Goal: Information Seeking & Learning: Find specific fact

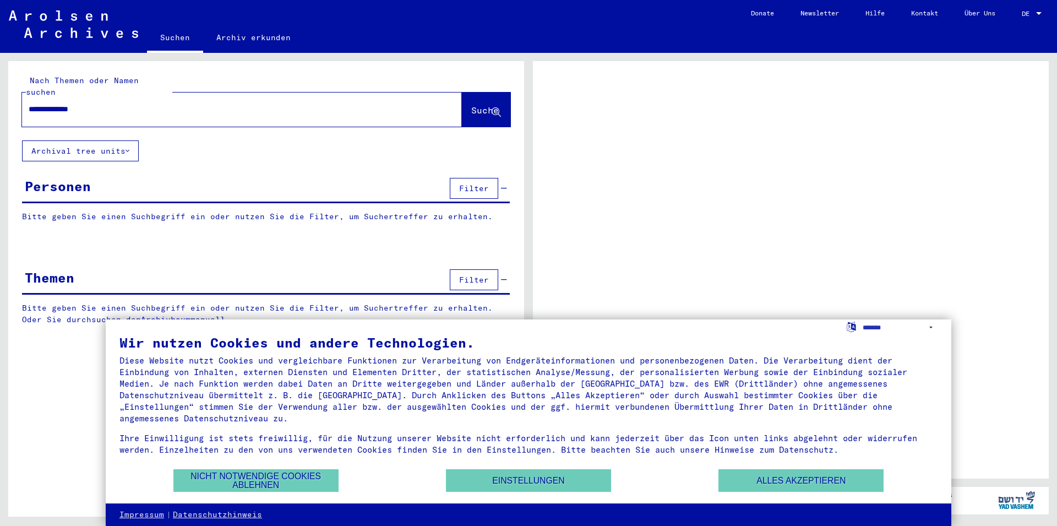
type input "**********"
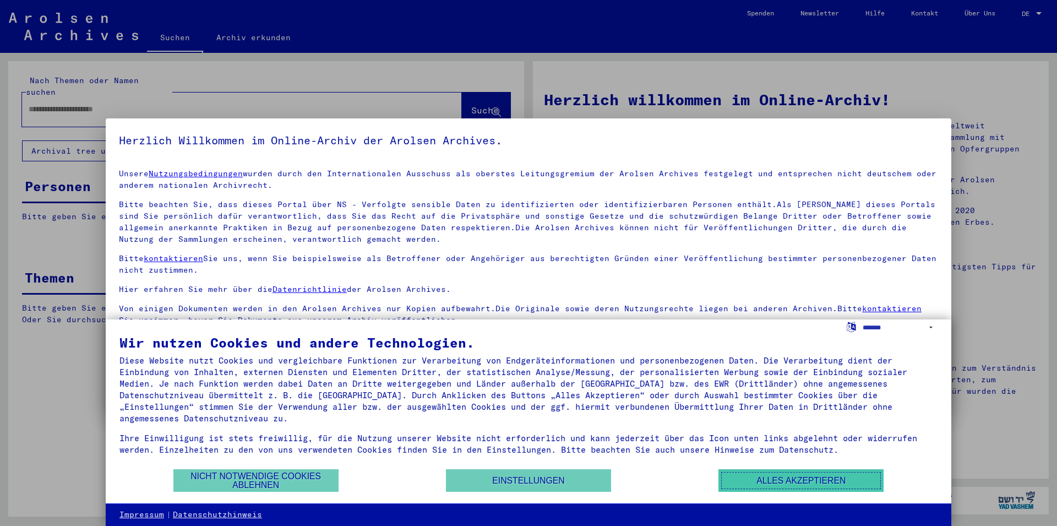
click at [803, 479] on button "Alles akzeptieren" at bounding box center [800, 480] width 165 height 23
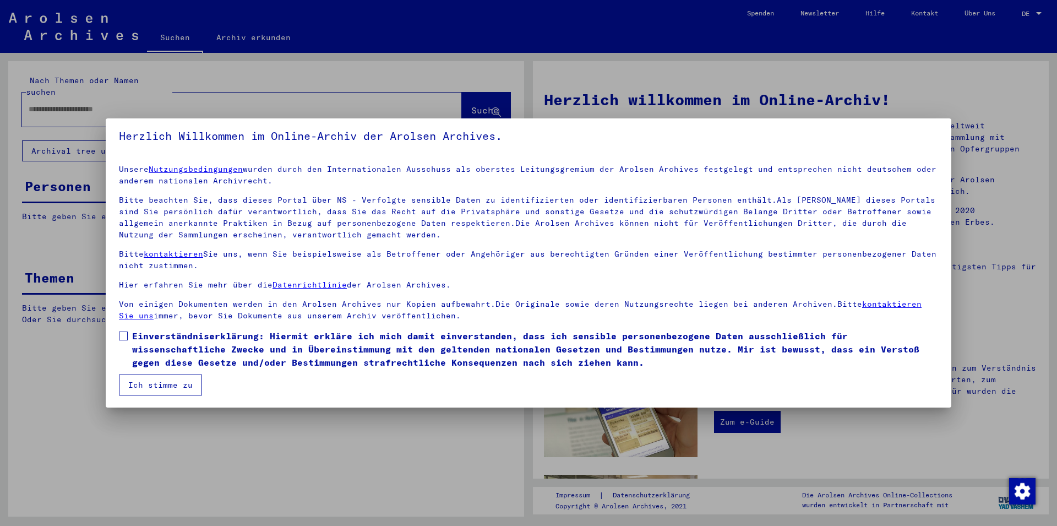
scroll to position [6, 0]
click at [124, 336] on span at bounding box center [123, 334] width 9 height 9
click at [159, 385] on button "Ich stimme zu" at bounding box center [160, 383] width 83 height 21
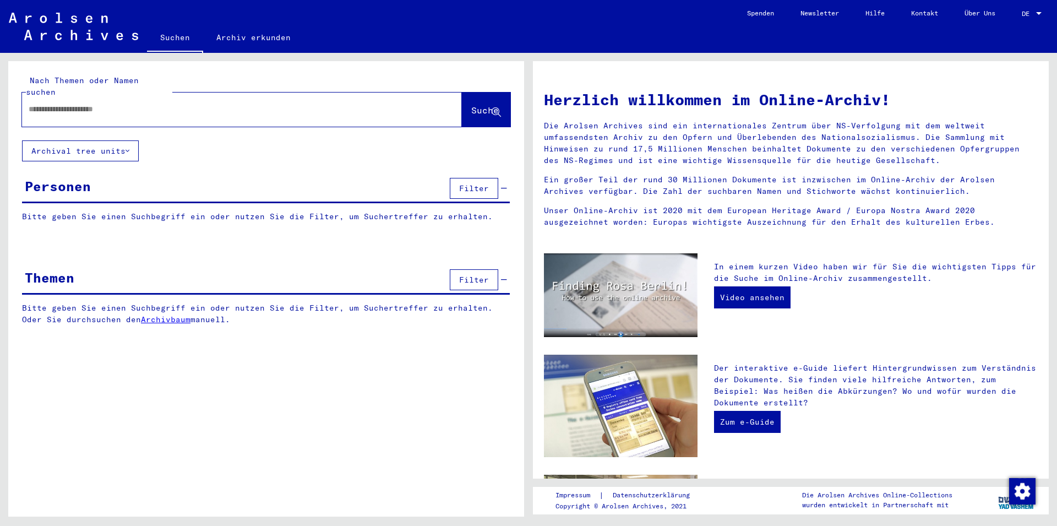
drag, startPoint x: 196, startPoint y: 100, endPoint x: 202, endPoint y: 101, distance: 6.2
click at [202, 104] on input "text" at bounding box center [229, 110] width 400 height 12
type input "**********"
click at [482, 92] on button "Suche" at bounding box center [486, 109] width 48 height 34
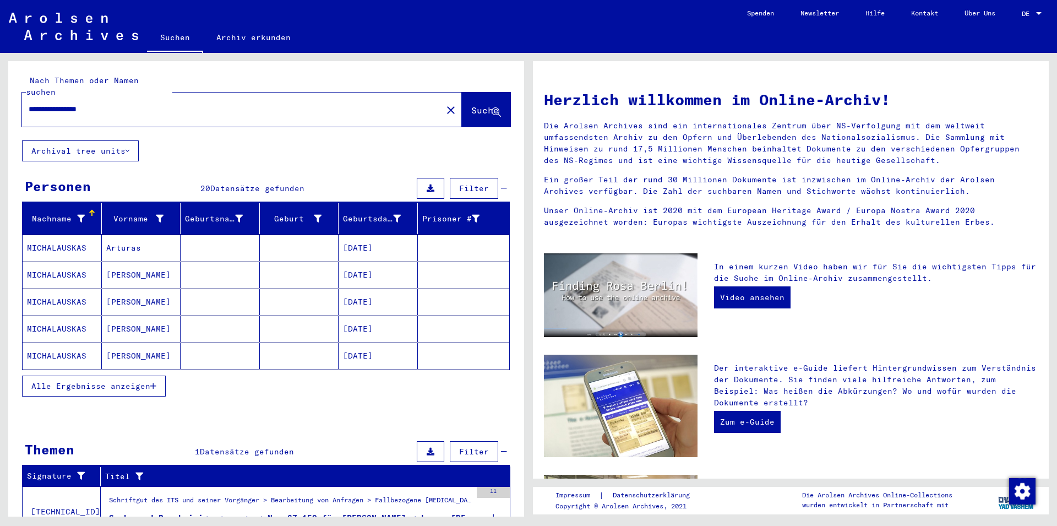
click at [126, 381] on span "Alle Ergebnisse anzeigen" at bounding box center [90, 386] width 119 height 10
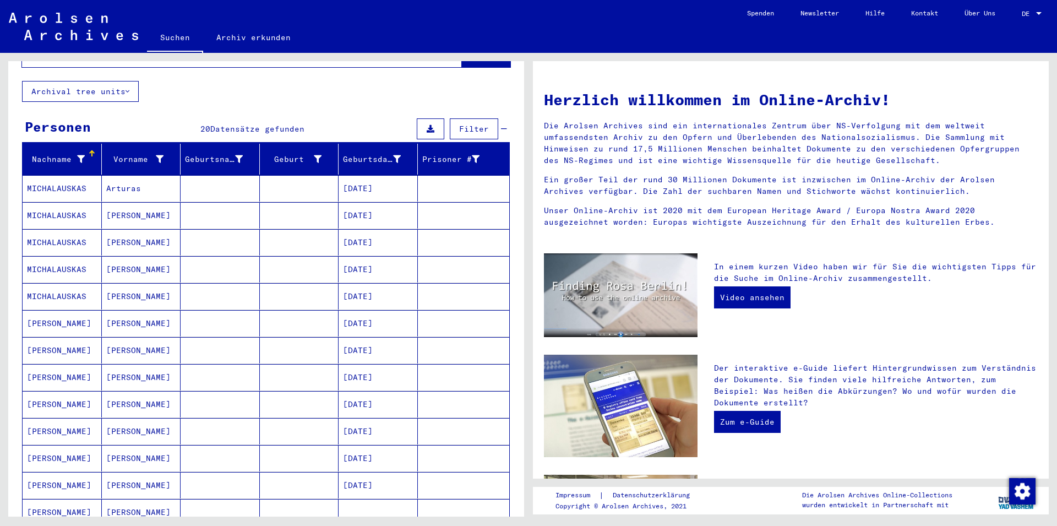
scroll to position [119, 0]
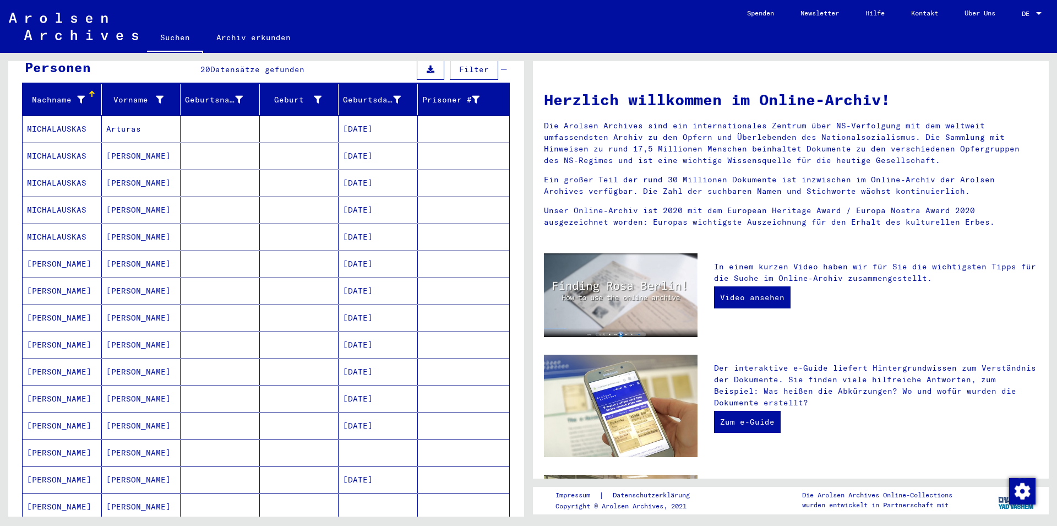
click at [53, 439] on mat-cell "[PERSON_NAME]" at bounding box center [62, 452] width 79 height 26
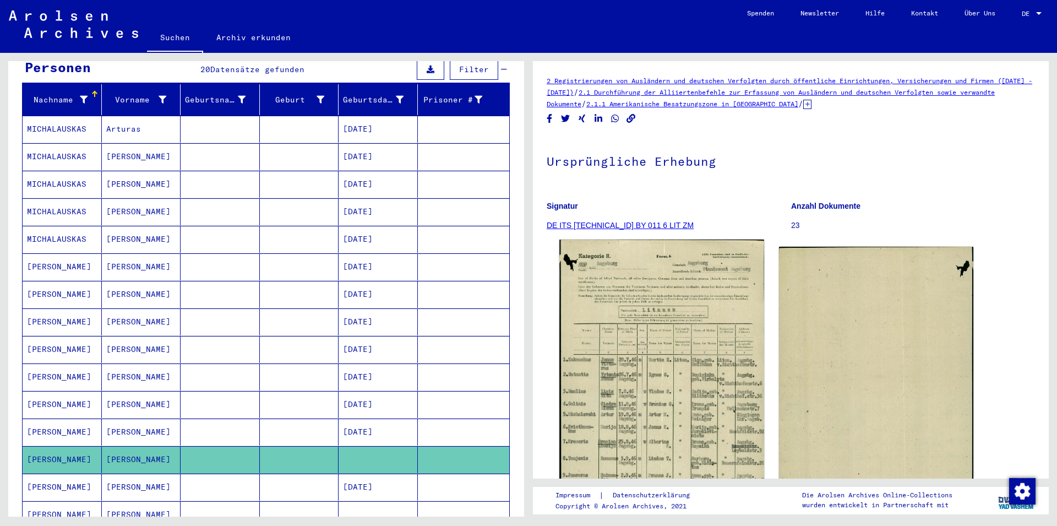
click at [661, 424] on img at bounding box center [661, 384] width 204 height 291
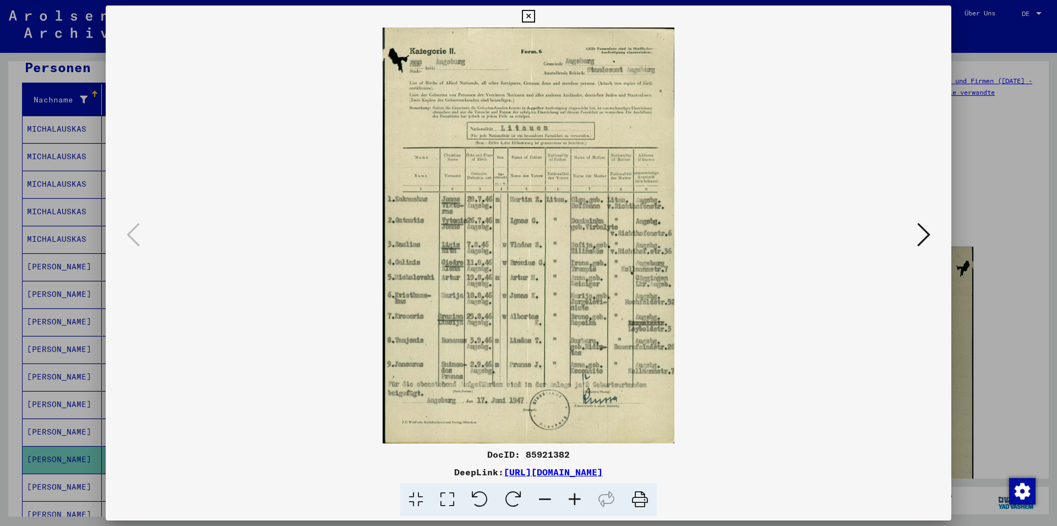
click at [535, 15] on icon at bounding box center [528, 16] width 13 height 13
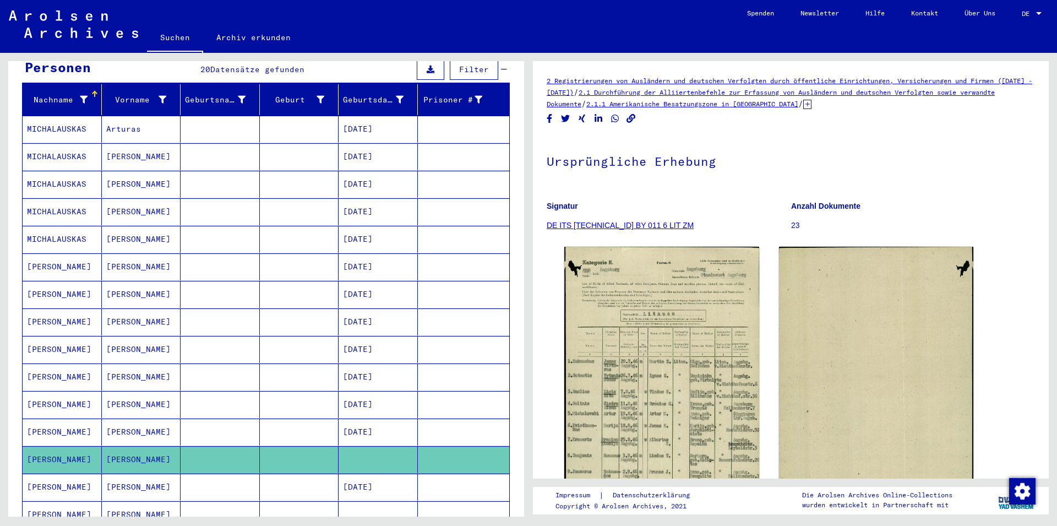
click at [327, 393] on mat-cell at bounding box center [299, 404] width 79 height 27
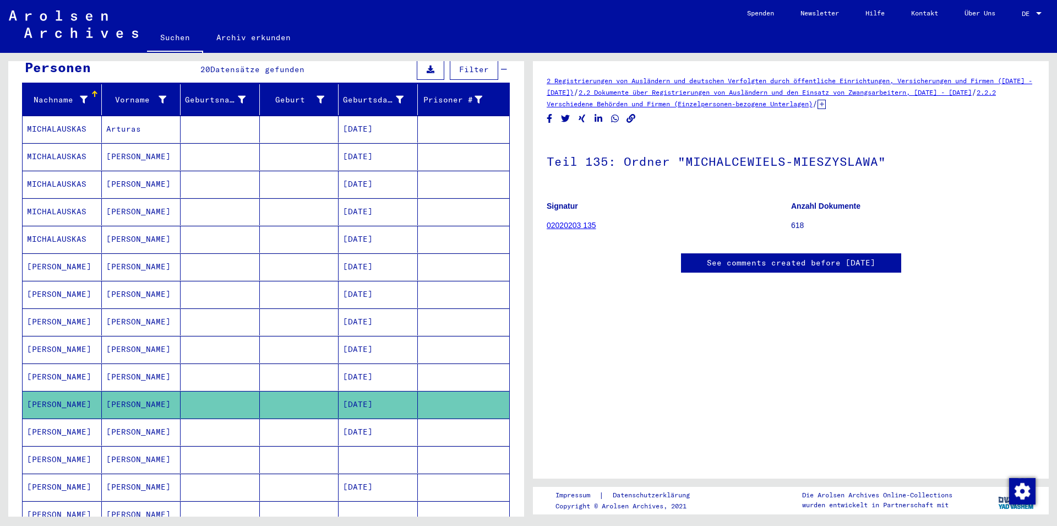
scroll to position [121, 0]
click at [346, 364] on mat-cell "[DATE]" at bounding box center [378, 376] width 79 height 27
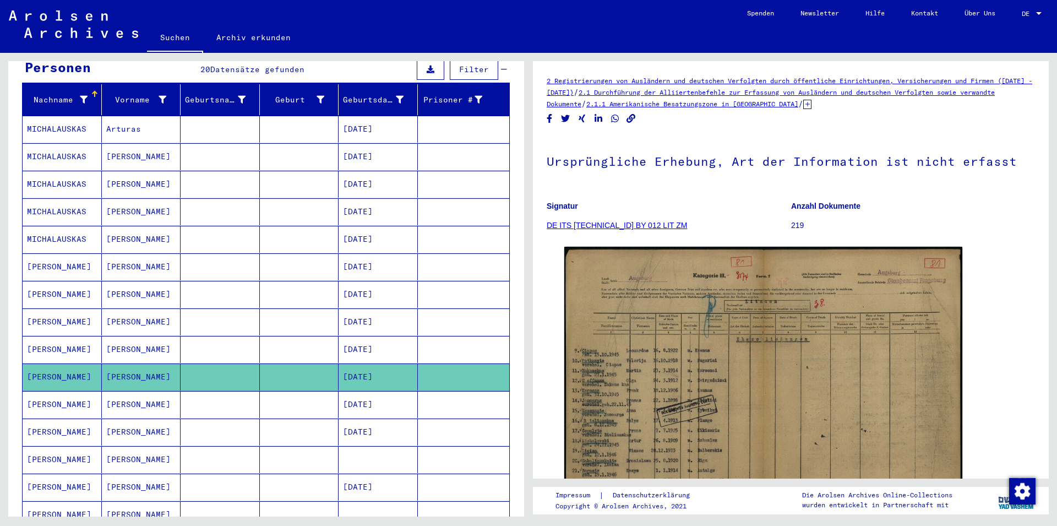
click at [319, 293] on mat-cell at bounding box center [299, 294] width 79 height 27
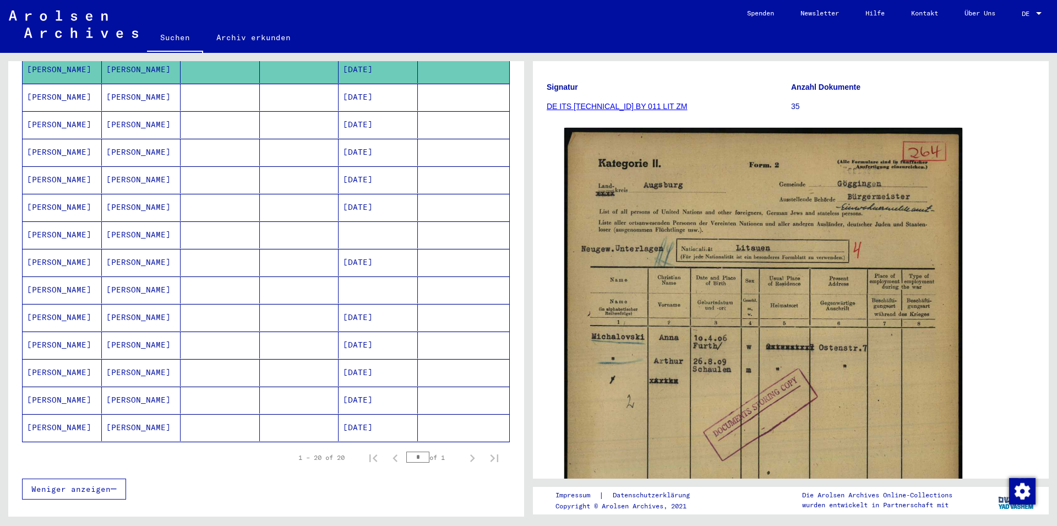
scroll to position [357, 0]
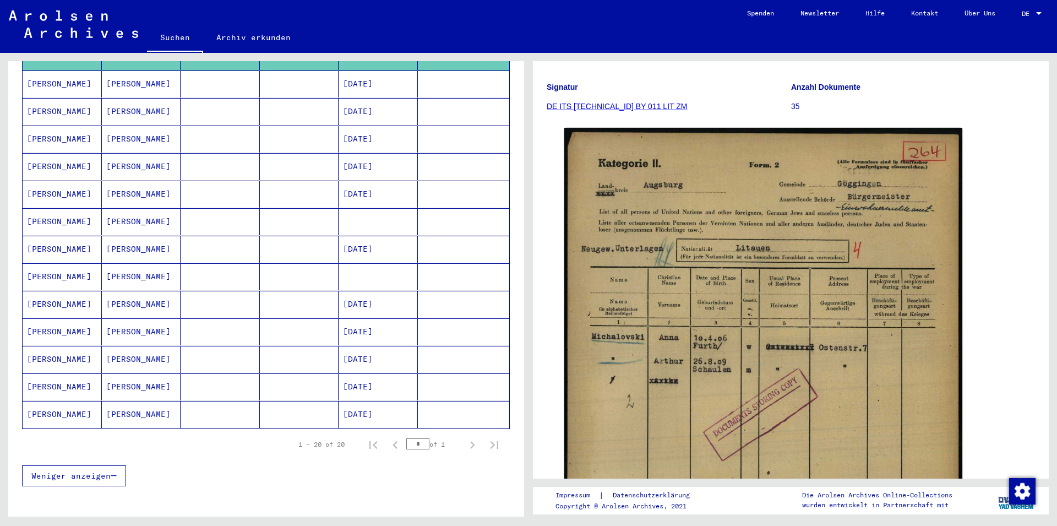
click at [71, 266] on mat-cell "[PERSON_NAME]" at bounding box center [62, 276] width 79 height 27
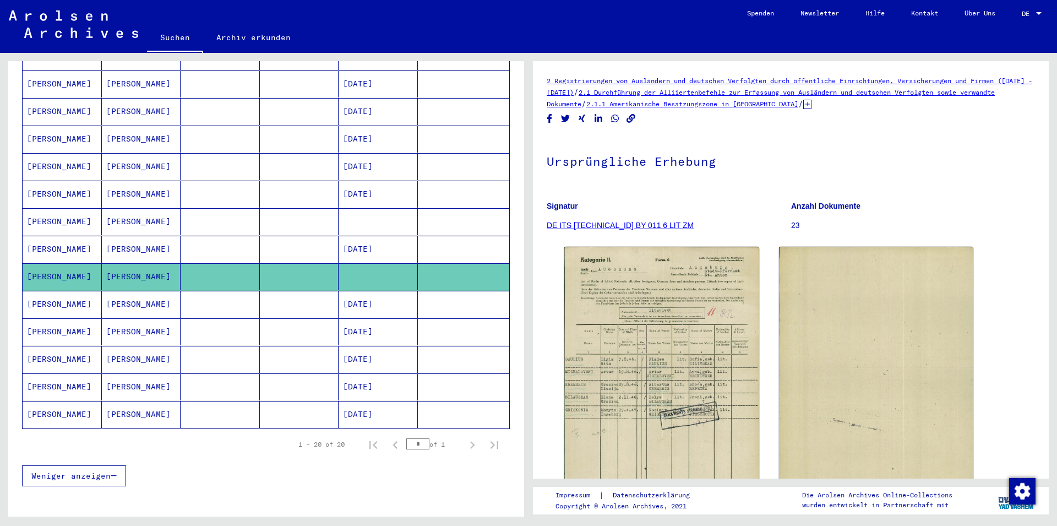
click at [111, 217] on mat-cell "[PERSON_NAME]" at bounding box center [141, 221] width 79 height 27
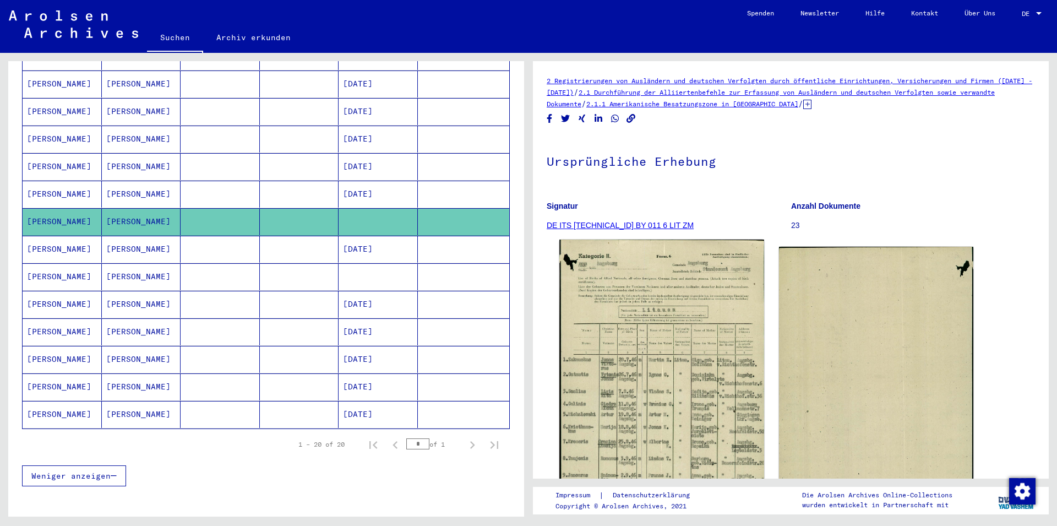
click at [685, 415] on img at bounding box center [661, 384] width 204 height 291
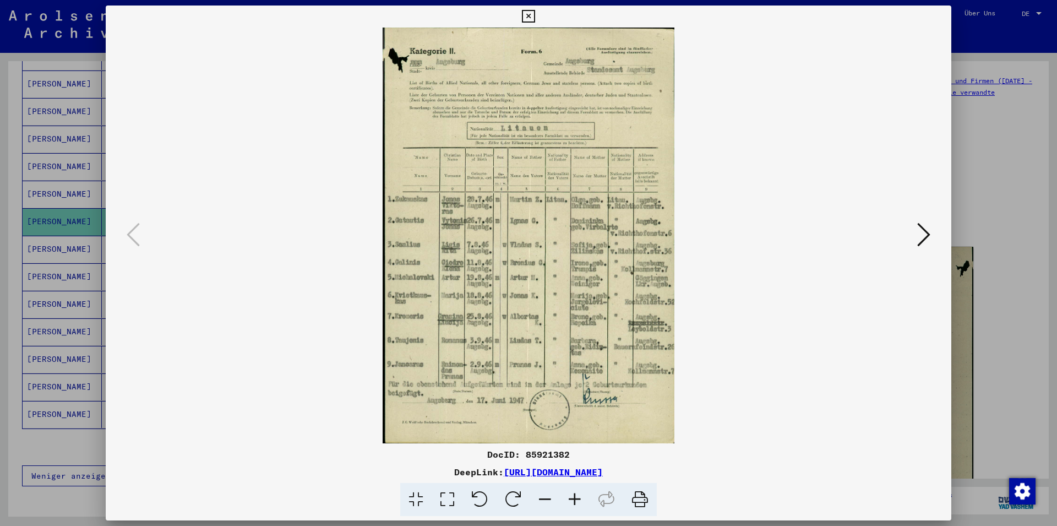
drag, startPoint x: 944, startPoint y: 18, endPoint x: 938, endPoint y: 17, distance: 6.3
click at [535, 17] on icon at bounding box center [528, 16] width 13 height 13
